Goal: Check status: Check status

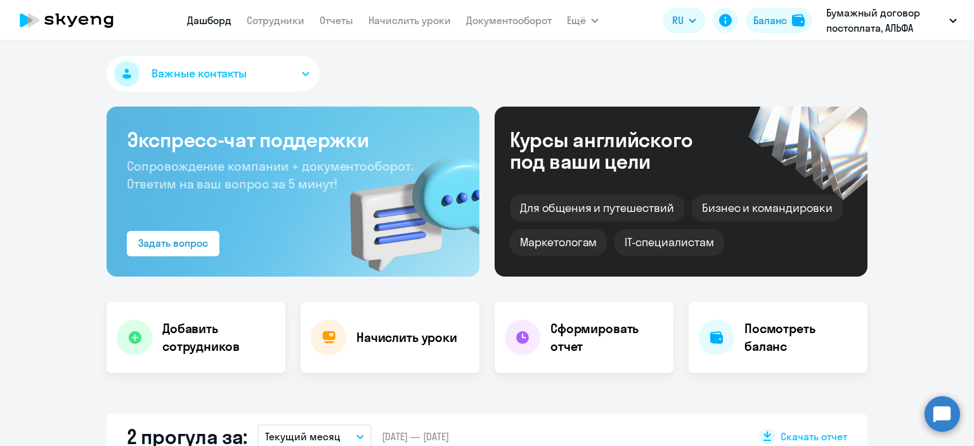
select select "30"
click at [294, 20] on link "Сотрудники" at bounding box center [276, 20] width 58 height 13
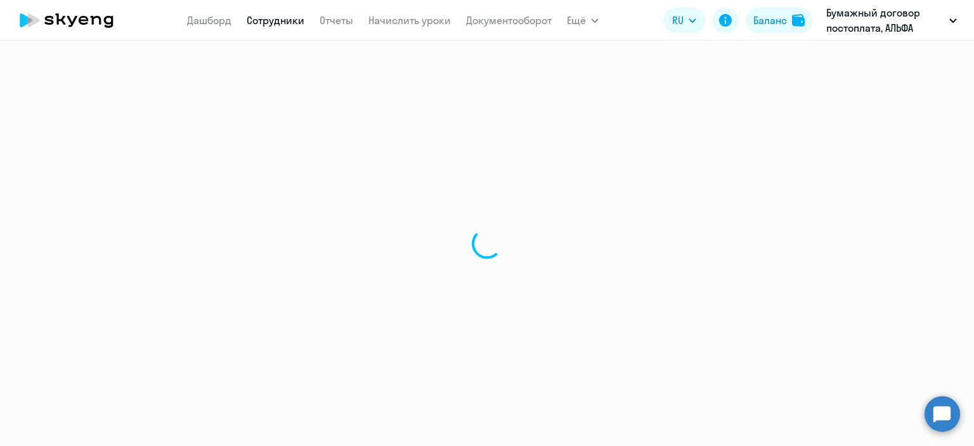
select select "30"
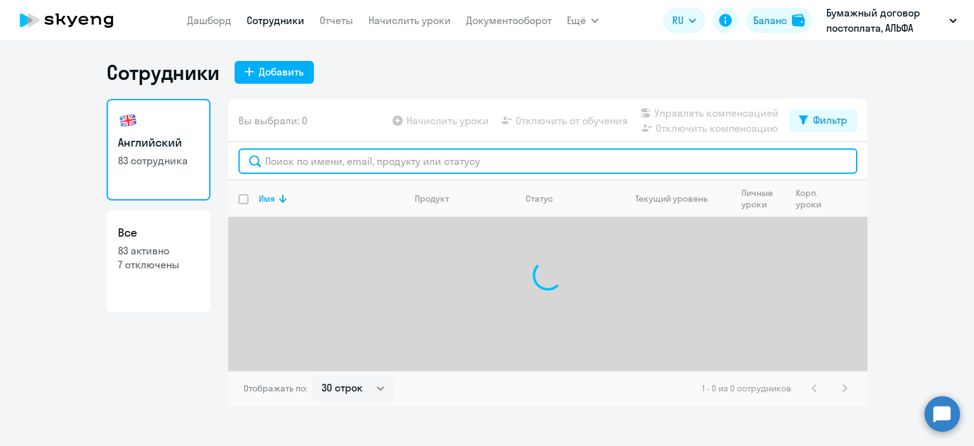
click at [320, 159] on input "text" at bounding box center [547, 160] width 619 height 25
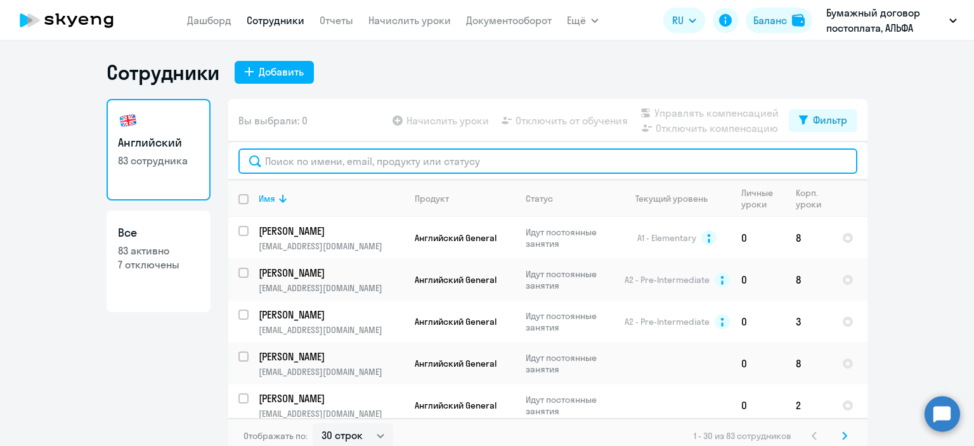
click at [329, 164] on input "text" at bounding box center [547, 160] width 619 height 25
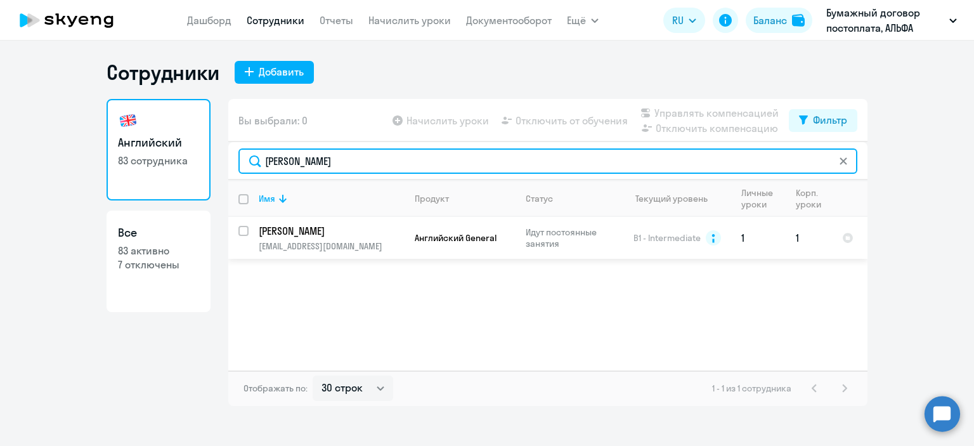
type input "[PERSON_NAME]"
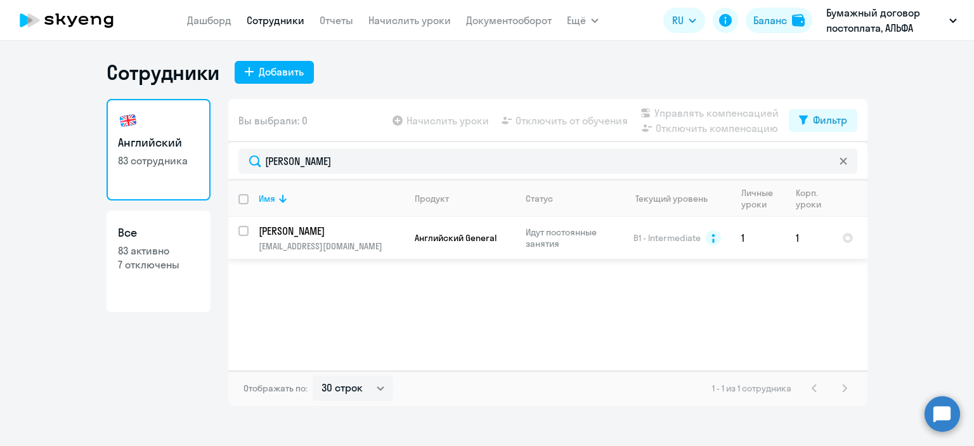
click at [312, 233] on p "[PERSON_NAME]" at bounding box center [330, 231] width 143 height 14
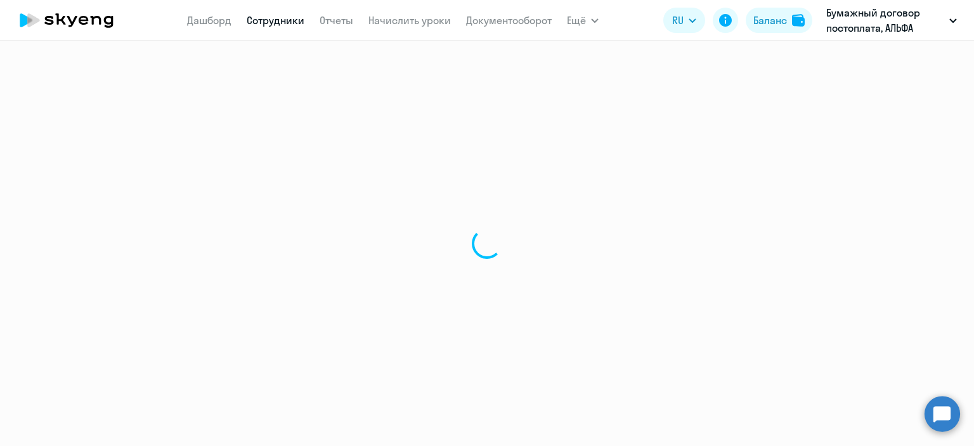
select select "english"
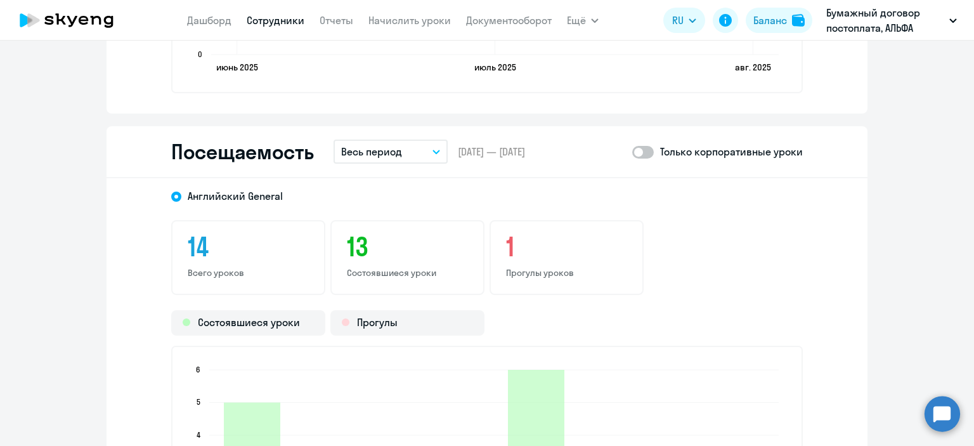
scroll to position [1522, 0]
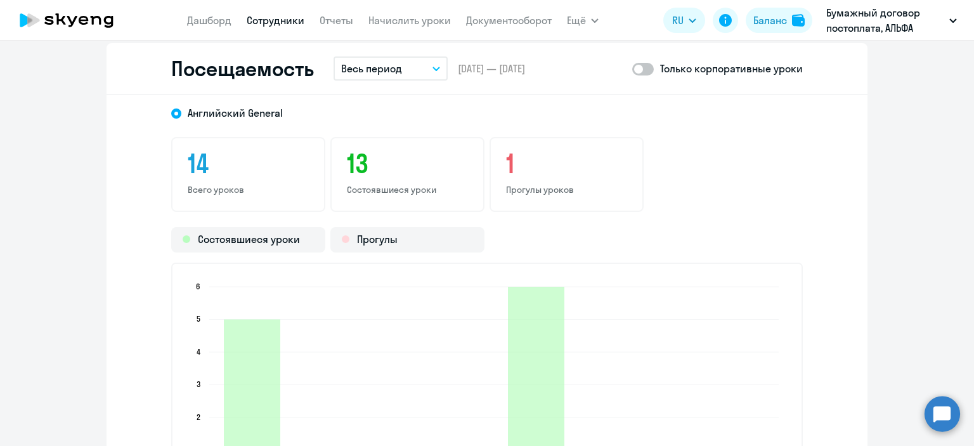
click at [523, 176] on h3 "1" at bounding box center [566, 163] width 121 height 30
click at [506, 162] on h3 "1" at bounding box center [566, 163] width 121 height 30
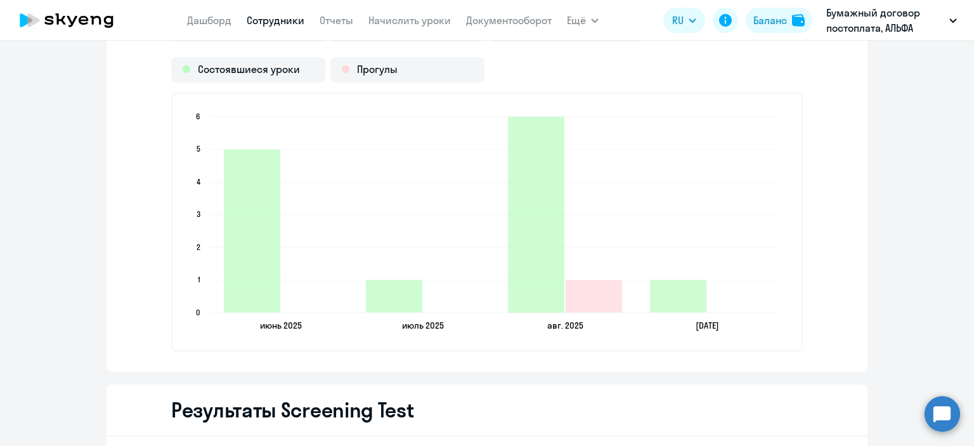
scroll to position [1712, 0]
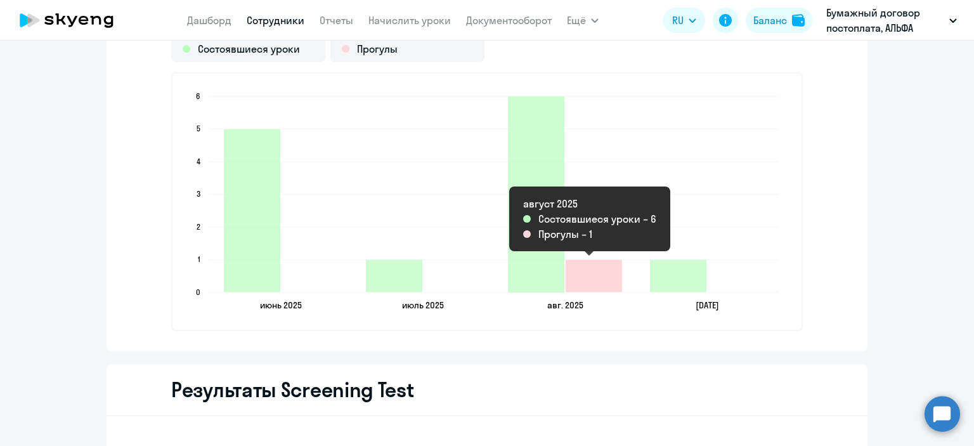
click at [576, 279] on icon "2025-08-11T17:00:00.000Z Прогулы 1" at bounding box center [594, 276] width 56 height 32
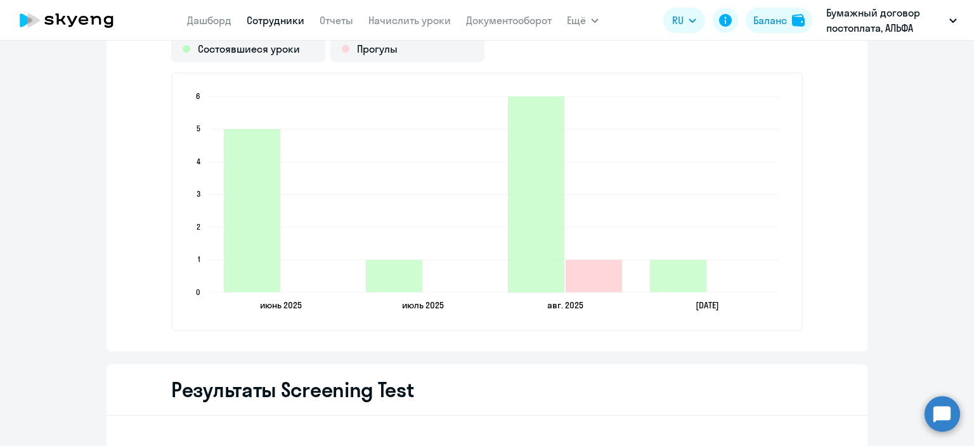
click at [579, 279] on icon "2025-08-11T17:00:00.000Z Прогулы 1" at bounding box center [594, 276] width 56 height 32
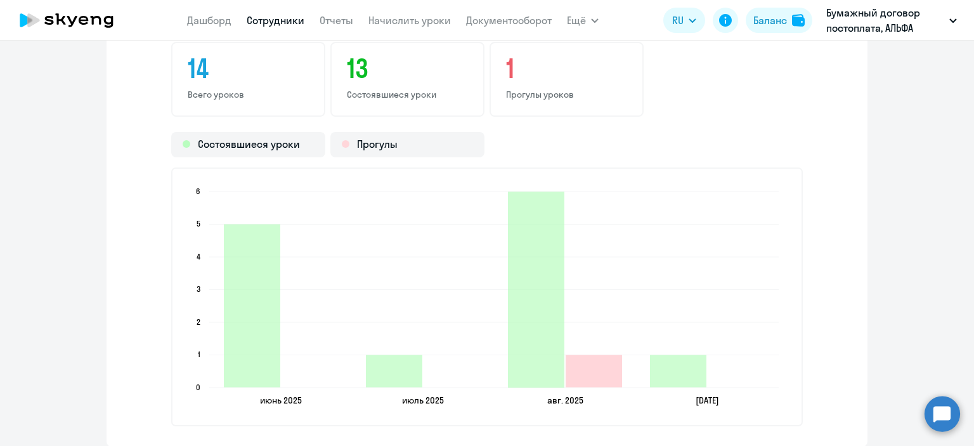
scroll to position [1585, 0]
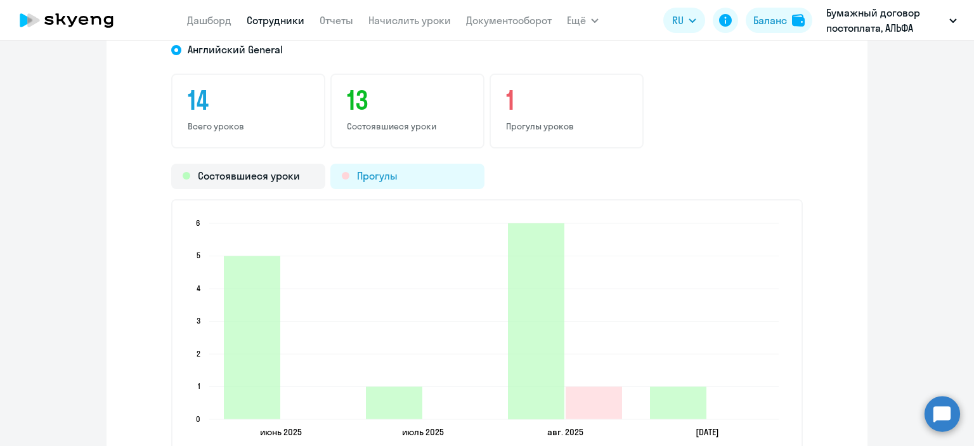
click at [377, 174] on div "Прогулы" at bounding box center [407, 176] width 154 height 25
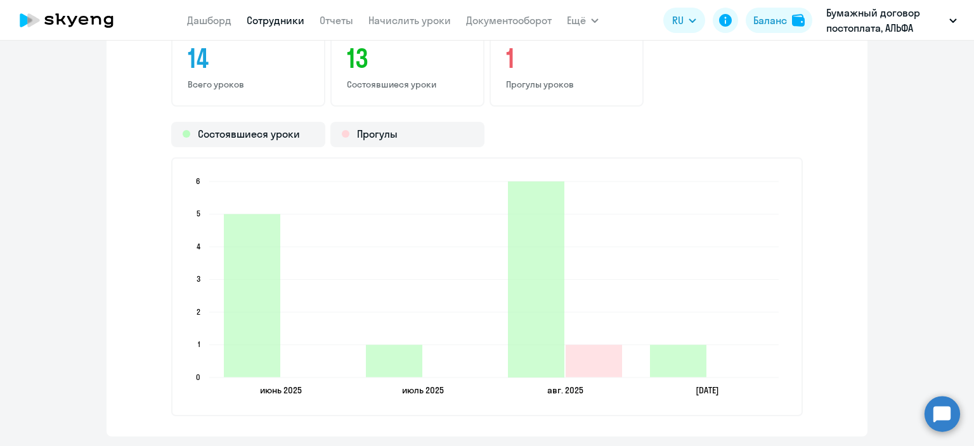
scroll to position [1776, 0]
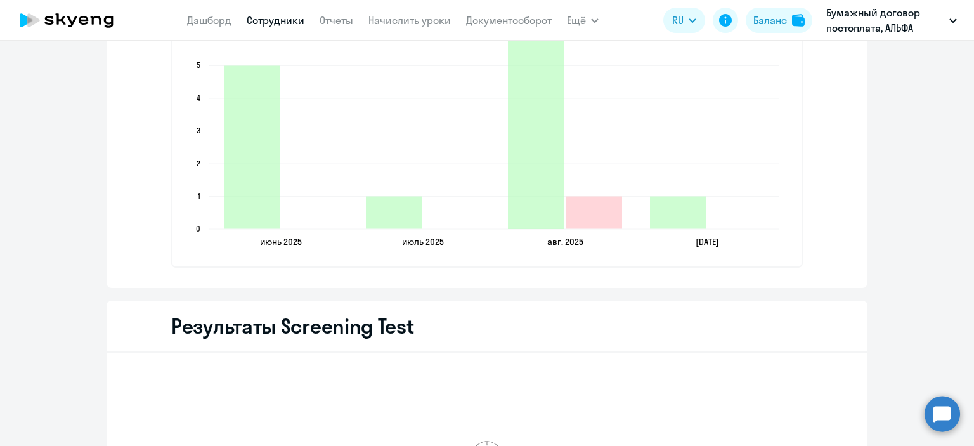
click at [583, 210] on icon "2025-08-11T17:00:00.000Z Прогулы 1" at bounding box center [594, 213] width 56 height 32
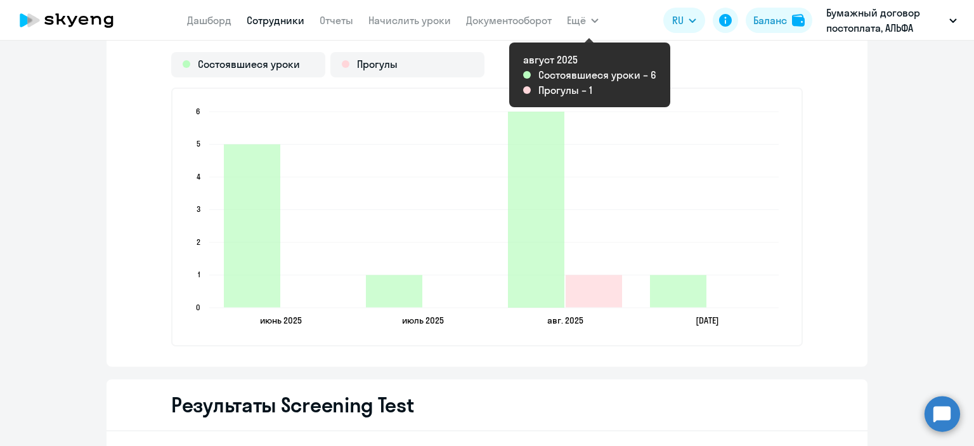
scroll to position [1468, 0]
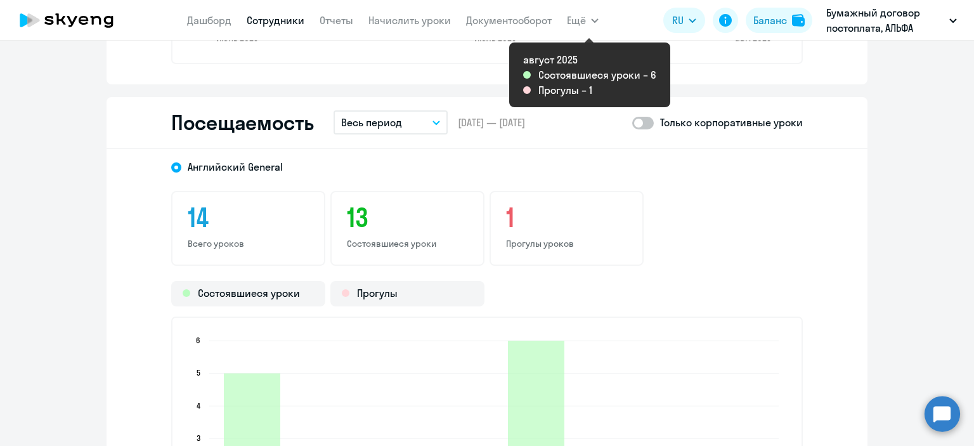
click at [517, 233] on div "1 Прогулы уроков" at bounding box center [567, 228] width 154 height 75
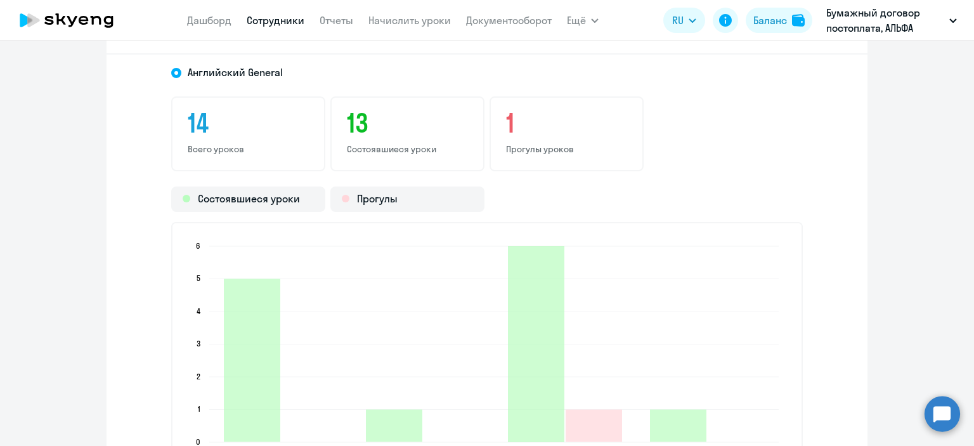
scroll to position [1532, 0]
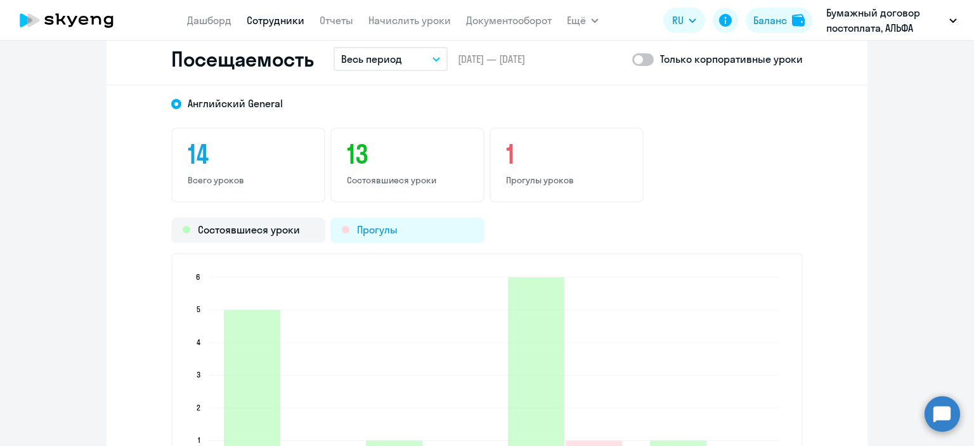
click at [411, 235] on div "Прогулы" at bounding box center [407, 230] width 154 height 25
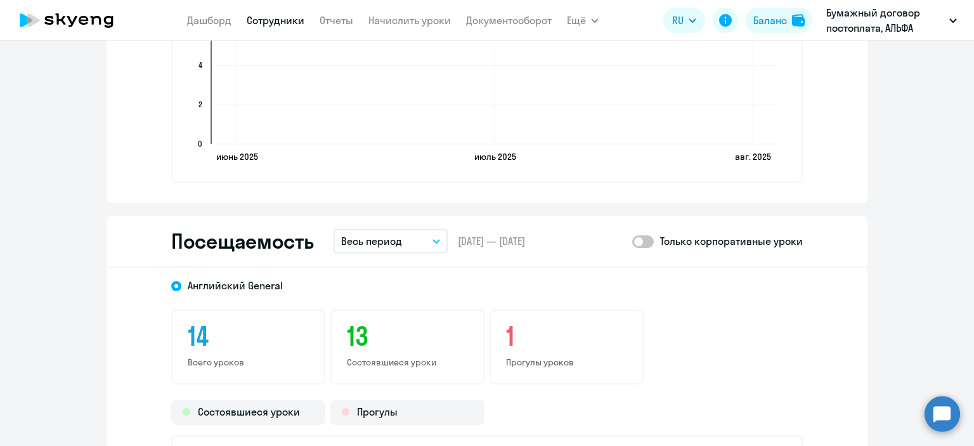
scroll to position [1341, 0]
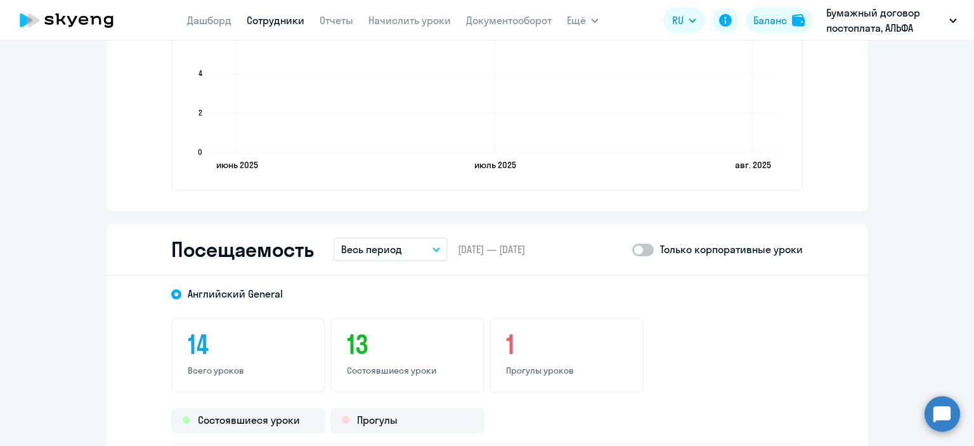
click at [419, 245] on button "Весь период" at bounding box center [391, 249] width 114 height 24
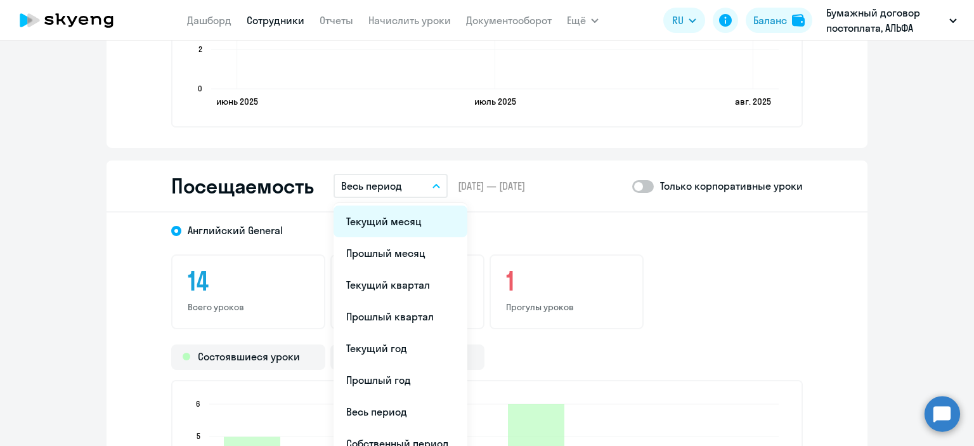
scroll to position [1468, 0]
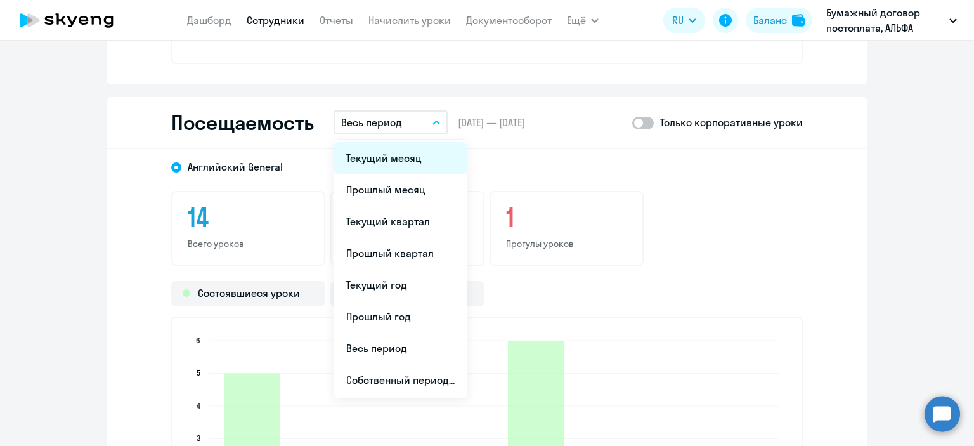
click at [393, 151] on li "Текущий месяц" at bounding box center [401, 158] width 134 height 32
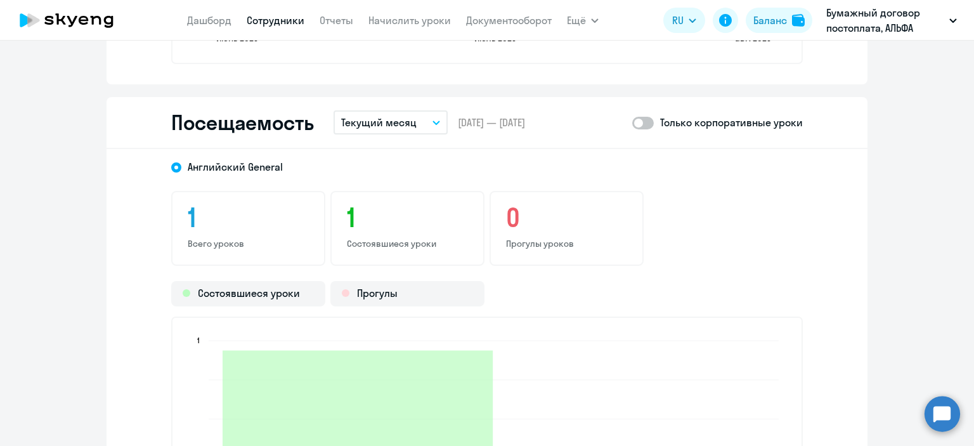
click at [439, 119] on button "Текущий месяц" at bounding box center [391, 122] width 114 height 24
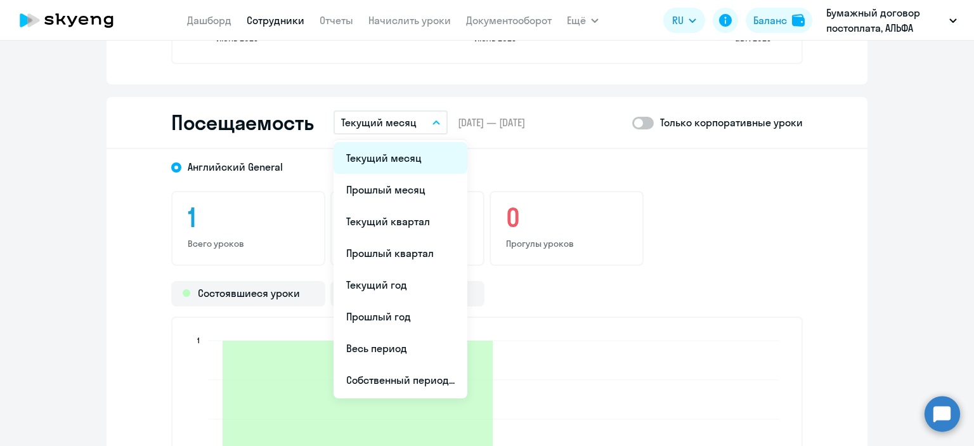
click at [403, 152] on li "Текущий месяц" at bounding box center [401, 158] width 134 height 32
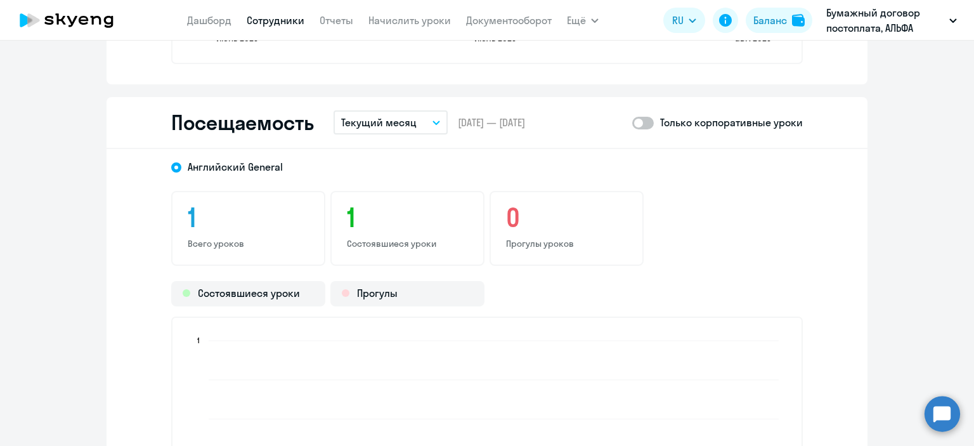
click at [423, 114] on button "Текущий месяц" at bounding box center [391, 122] width 114 height 24
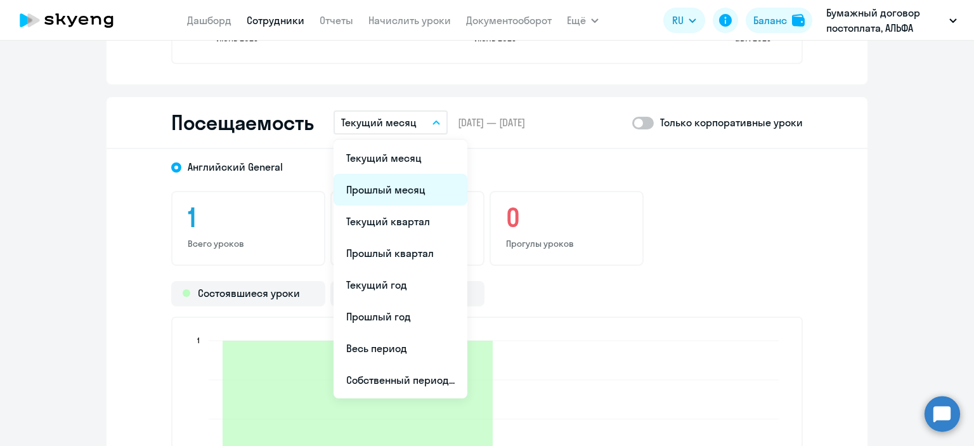
click at [401, 186] on li "Прошлый месяц" at bounding box center [401, 190] width 134 height 32
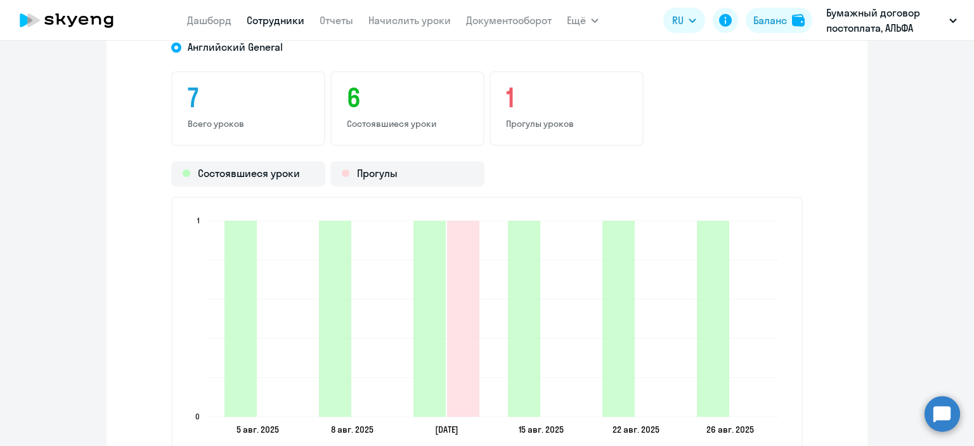
scroll to position [1658, 0]
